Goal: Connect with others: Connect with others

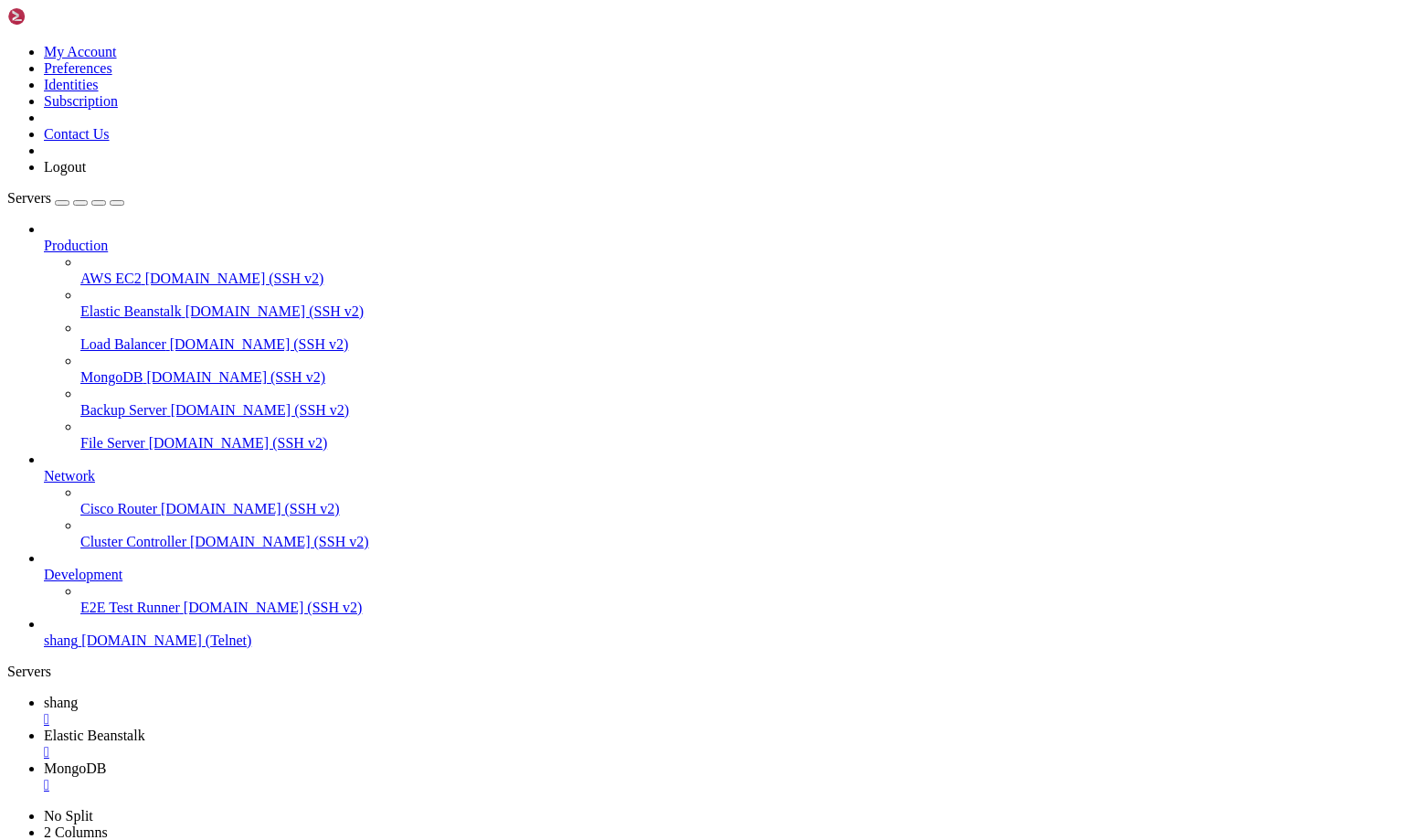
scroll to position [17, 4]
click at [77, 695] on span "shang" at bounding box center [60, 703] width 34 height 15
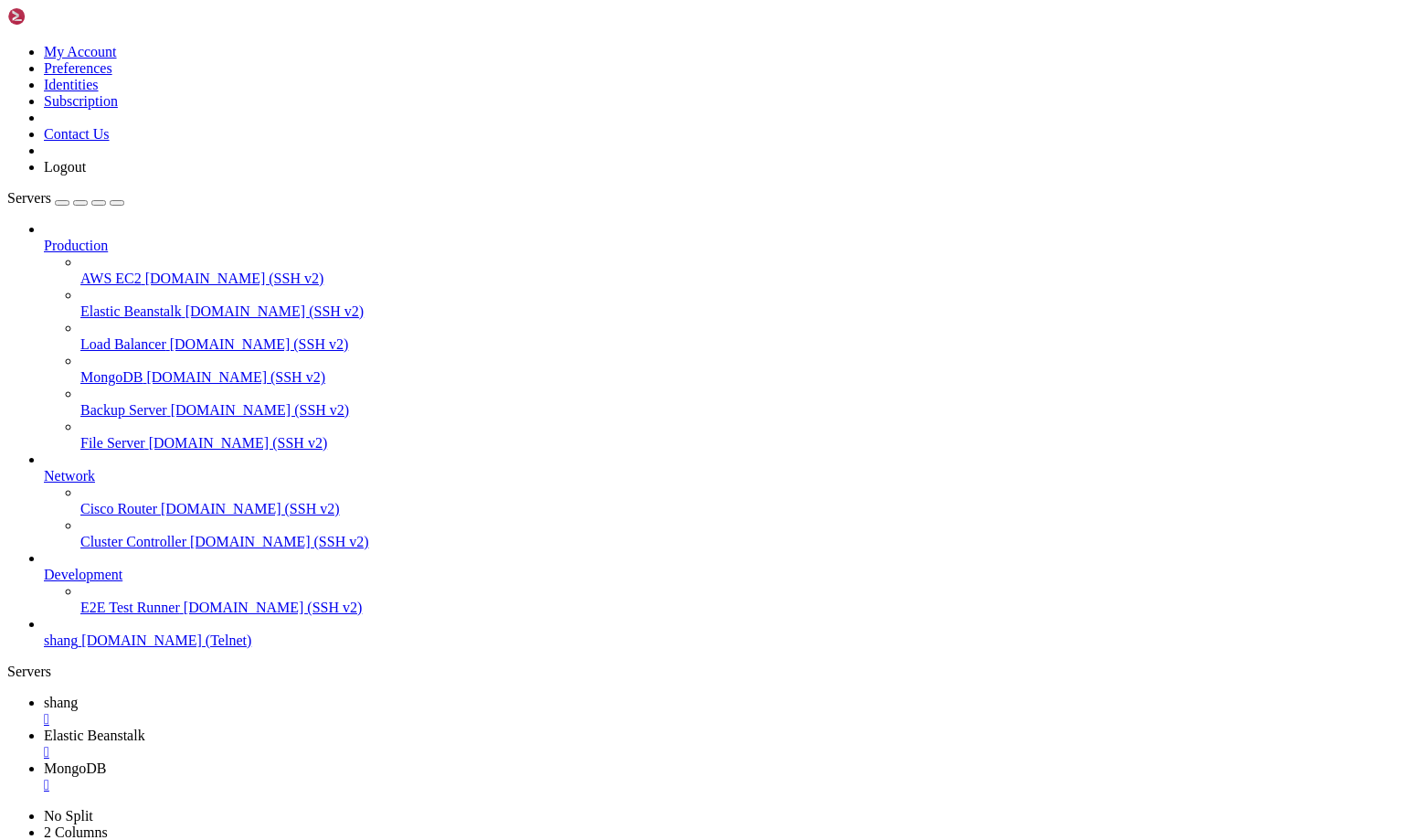
scroll to position [31538, 0]
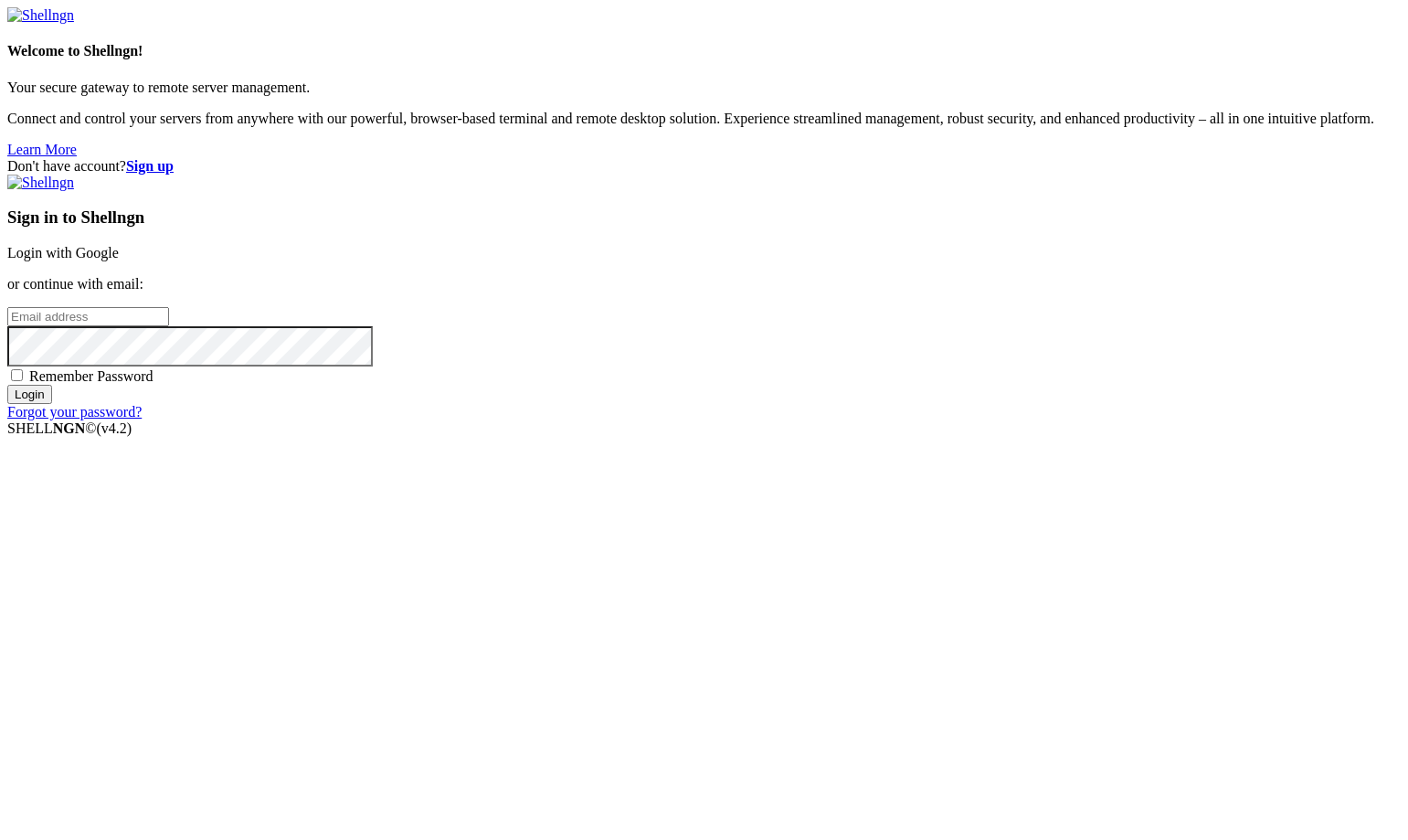
click at [119, 260] on link "Login with Google" at bounding box center [63, 253] width 111 height 15
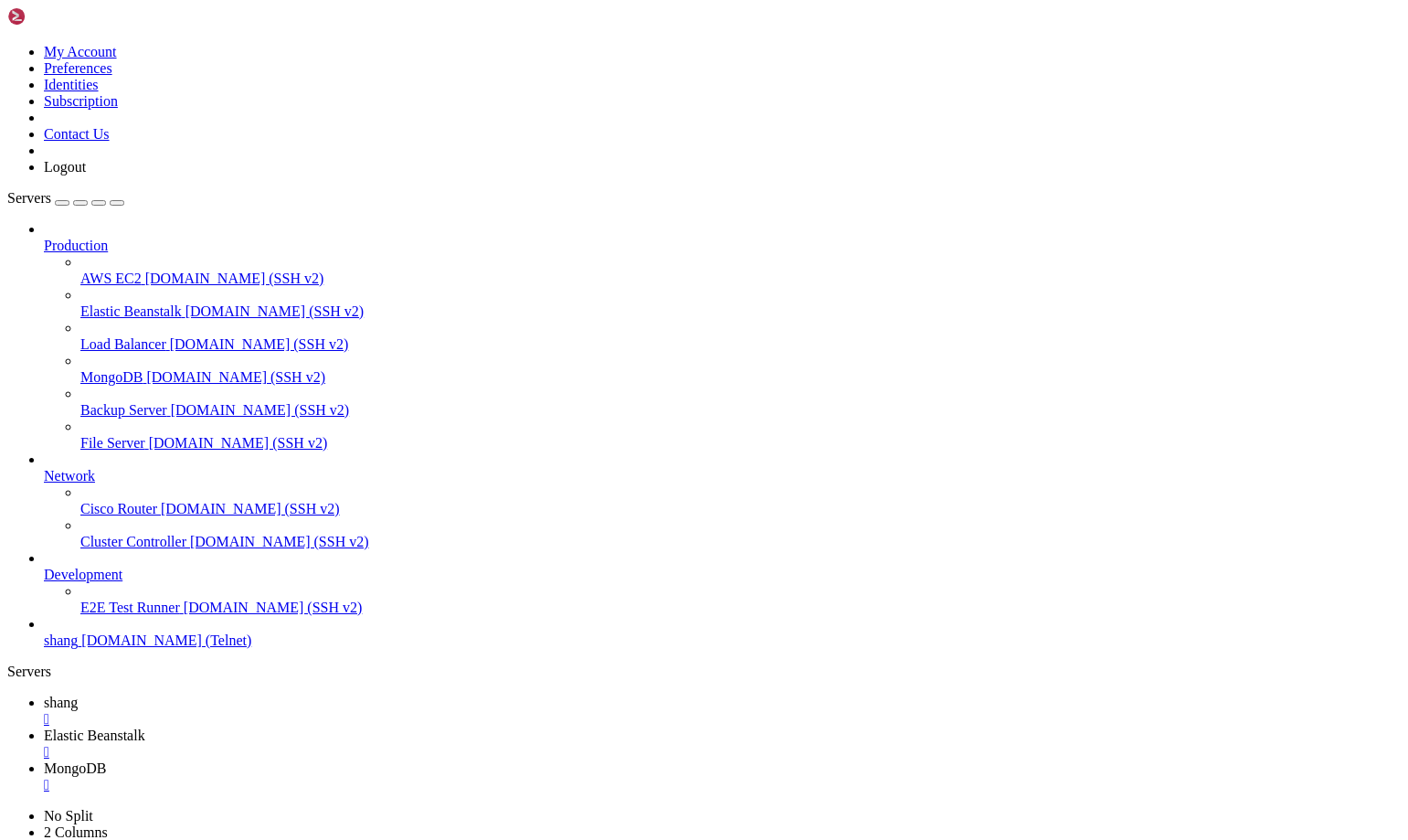
click at [262, 695] on link "shang " at bounding box center [722, 711] width 1357 height 33
